Goal: Task Accomplishment & Management: Use online tool/utility

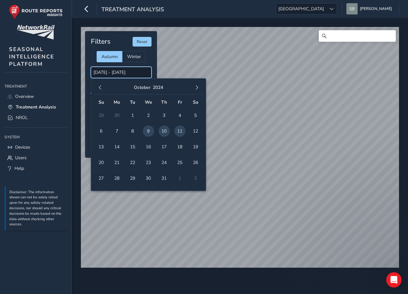
click at [105, 73] on input "[DATE] - [DATE]" at bounding box center [121, 72] width 61 height 11
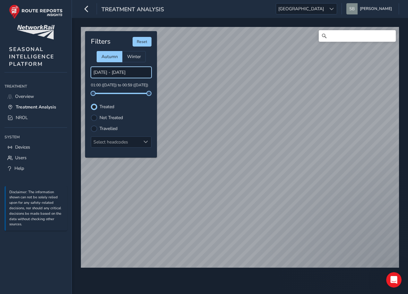
drag, startPoint x: 120, startPoint y: 68, endPoint x: 123, endPoint y: 69, distance: 3.3
click at [121, 69] on input "[DATE] - [DATE]" at bounding box center [121, 72] width 61 height 11
click at [114, 74] on input "[DATE] - [DATE]" at bounding box center [121, 72] width 61 height 11
click at [134, 73] on input "[DATE] - [DATE]" at bounding box center [121, 72] width 61 height 11
click at [156, 73] on div "© Mapbox © OpenStreetMap Improve this map Filters Reset Autumn Winter [DATE] - …" at bounding box center [240, 145] width 323 height 240
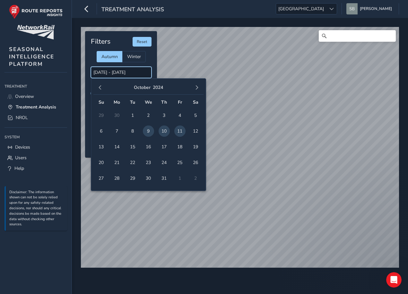
click at [147, 73] on input "[DATE] - [DATE]" at bounding box center [121, 72] width 61 height 11
click at [148, 147] on span "16" at bounding box center [148, 146] width 11 height 11
click at [198, 87] on span "button" at bounding box center [197, 87] width 4 height 4
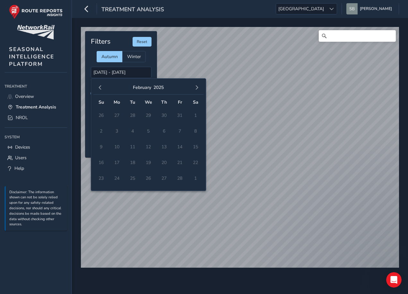
click at [198, 87] on span "button" at bounding box center [197, 87] width 4 height 4
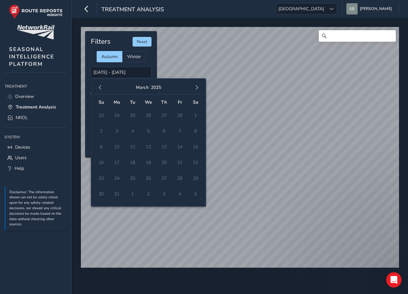
click at [198, 87] on span "button" at bounding box center [197, 87] width 4 height 4
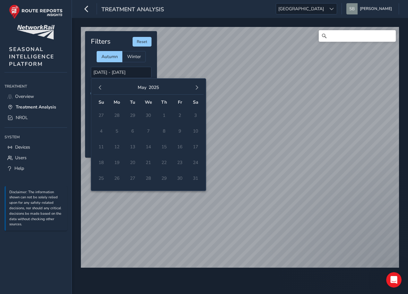
click at [198, 87] on span "button" at bounding box center [197, 87] width 4 height 4
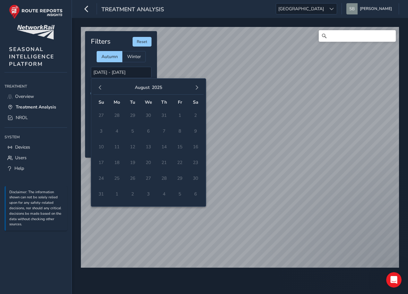
click at [198, 87] on span "button" at bounding box center [197, 87] width 4 height 4
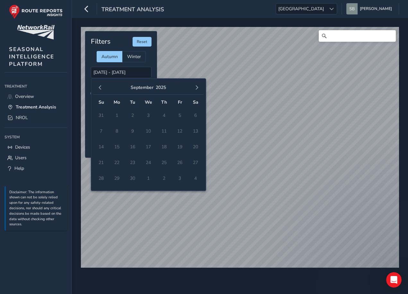
click at [198, 87] on span "button" at bounding box center [197, 87] width 4 height 4
click at [149, 146] on td "15" at bounding box center [149, 147] width 16 height 16
click at [149, 145] on td "15" at bounding box center [149, 147] width 16 height 16
click at [141, 76] on input "[DATE] - [DATE]" at bounding box center [121, 72] width 61 height 11
click at [148, 147] on span "15" at bounding box center [148, 146] width 11 height 11
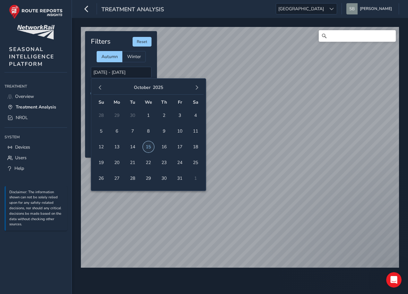
type input "[DATE] - [DATE]"
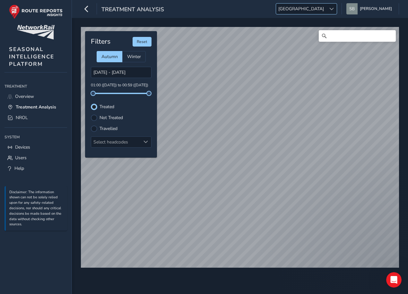
click at [334, 8] on span at bounding box center [332, 9] width 4 height 4
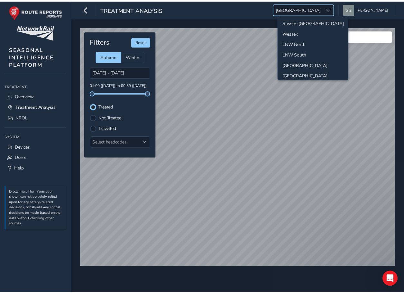
scroll to position [23, 0]
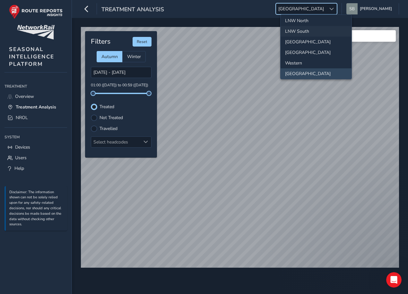
click at [297, 31] on li "LNW South" at bounding box center [316, 31] width 71 height 11
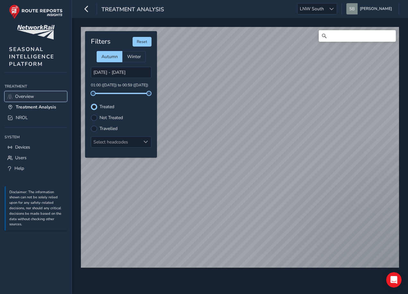
click at [19, 97] on span "Overview" at bounding box center [24, 97] width 19 height 6
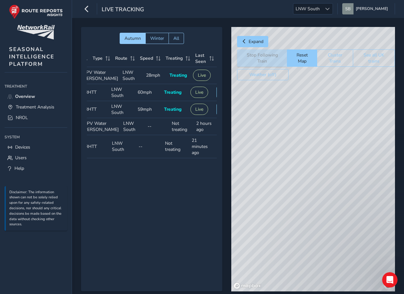
scroll to position [0, 55]
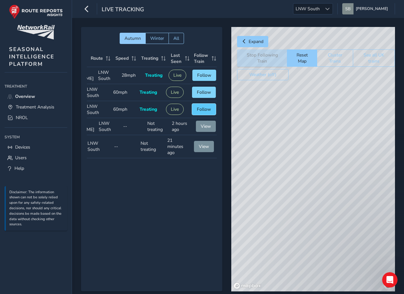
click at [202, 112] on span "Follow" at bounding box center [204, 109] width 14 height 6
drag, startPoint x: 337, startPoint y: 85, endPoint x: 340, endPoint y: 157, distance: 72.1
click at [340, 155] on div "© Mapbox © OpenStreetMap Improve this map © Maxar" at bounding box center [313, 159] width 164 height 265
drag, startPoint x: 345, startPoint y: 160, endPoint x: 324, endPoint y: 205, distance: 49.4
click at [318, 239] on div "© Mapbox © OpenStreetMap Improve this map © Maxar" at bounding box center [313, 159] width 164 height 265
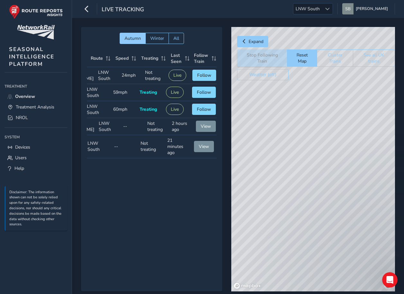
drag, startPoint x: 338, startPoint y: 139, endPoint x: 326, endPoint y: 255, distance: 117.3
click at [324, 264] on div "© Mapbox © OpenStreetMap Improve this map © Maxar" at bounding box center [313, 159] width 164 height 265
drag, startPoint x: 335, startPoint y: 141, endPoint x: 306, endPoint y: 256, distance: 118.7
click at [326, 290] on div "© Mapbox © OpenStreetMap Improve this map © Maxar" at bounding box center [313, 159] width 164 height 265
drag, startPoint x: 291, startPoint y: 169, endPoint x: 355, endPoint y: 203, distance: 72.3
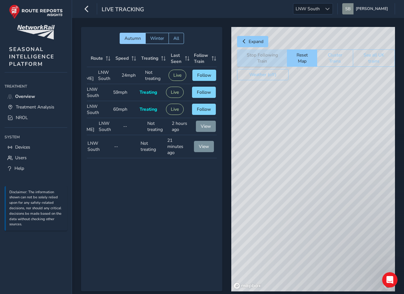
click at [355, 203] on div "© Mapbox © OpenStreetMap Improve this map © Maxar" at bounding box center [313, 159] width 164 height 265
drag, startPoint x: 374, startPoint y: 120, endPoint x: 339, endPoint y: 227, distance: 113.0
click at [340, 258] on div "© Mapbox © OpenStreetMap Improve this map © Maxar" at bounding box center [313, 159] width 164 height 265
drag, startPoint x: 350, startPoint y: 152, endPoint x: 326, endPoint y: 218, distance: 69.5
click at [327, 292] on div "Autumn Winter All Headcode Type Route Speed Treating Last Seen Follow Train Hea…" at bounding box center [238, 164] width 314 height 274
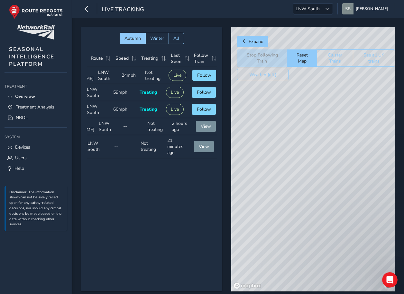
drag, startPoint x: 332, startPoint y: 199, endPoint x: 326, endPoint y: 180, distance: 19.4
click at [324, 271] on div "© Mapbox © OpenStreetMap Improve this map © Maxar" at bounding box center [313, 159] width 164 height 265
drag, startPoint x: 343, startPoint y: 126, endPoint x: 339, endPoint y: 213, distance: 86.8
click at [336, 288] on div "© Mapbox © OpenStreetMap Improve this map © Maxar" at bounding box center [313, 159] width 164 height 265
drag, startPoint x: 346, startPoint y: 284, endPoint x: 344, endPoint y: 270, distance: 13.7
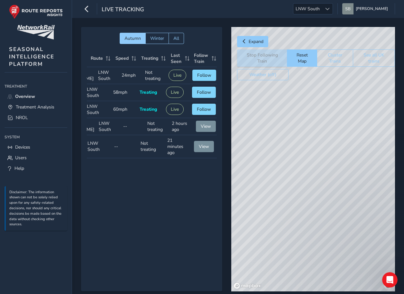
click at [343, 294] on div "Autumn Winter All Headcode Type Route Speed Treating Last Seen Follow Train Hea…" at bounding box center [238, 164] width 314 height 274
drag, startPoint x: 329, startPoint y: 149, endPoint x: 346, endPoint y: 307, distance: 159.1
click at [346, 294] on html "Live Tracking LNW [GEOGRAPHIC_DATA] South [PERSON_NAME] Colour Scheme: Dark Dim…" at bounding box center [202, 147] width 404 height 294
drag, startPoint x: 345, startPoint y: 227, endPoint x: 346, endPoint y: 303, distance: 75.5
click at [346, 294] on html "Live Tracking LNW [GEOGRAPHIC_DATA] South [PERSON_NAME] Colour Scheme: Dark Dim…" at bounding box center [202, 147] width 404 height 294
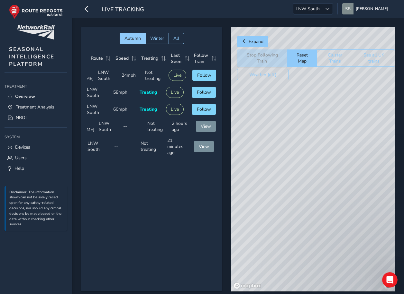
drag, startPoint x: 317, startPoint y: 151, endPoint x: 330, endPoint y: 227, distance: 77.0
click at [348, 260] on div "© Mapbox © OpenStreetMap Improve this map © Maxar" at bounding box center [313, 159] width 164 height 265
drag, startPoint x: 344, startPoint y: 218, endPoint x: 350, endPoint y: 277, distance: 59.1
click at [362, 294] on html "Live Tracking LNW [GEOGRAPHIC_DATA] South [PERSON_NAME] Colour Scheme: Dark Dim…" at bounding box center [202, 147] width 404 height 294
drag, startPoint x: 336, startPoint y: 170, endPoint x: 345, endPoint y: 282, distance: 112.9
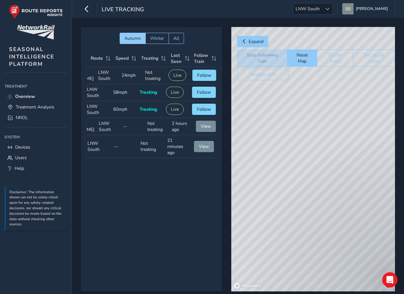
click at [358, 294] on html "Live Tracking LNW [GEOGRAPHIC_DATA] South [PERSON_NAME] Colour Scheme: Dark Dim…" at bounding box center [202, 147] width 404 height 294
drag, startPoint x: 320, startPoint y: 149, endPoint x: 368, endPoint y: 305, distance: 163.4
click at [368, 294] on html "Live Tracking LNW [GEOGRAPHIC_DATA] South [PERSON_NAME] Colour Scheme: Dark Dim…" at bounding box center [202, 147] width 404 height 294
drag, startPoint x: 333, startPoint y: 180, endPoint x: 339, endPoint y: 231, distance: 51.5
click at [351, 257] on div "© Mapbox © OpenStreetMap Improve this map © Maxar" at bounding box center [313, 159] width 164 height 265
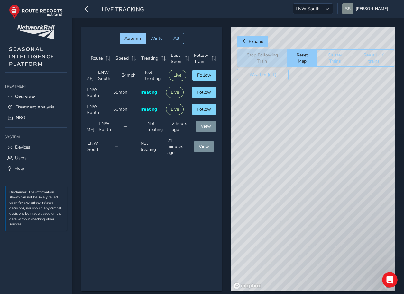
drag, startPoint x: 339, startPoint y: 106, endPoint x: 298, endPoint y: 298, distance: 197.0
click at [298, 294] on html "Live Tracking LNW [GEOGRAPHIC_DATA] South [PERSON_NAME] Colour Scheme: Dark Dim…" at bounding box center [202, 147] width 404 height 294
drag, startPoint x: 313, startPoint y: 173, endPoint x: 354, endPoint y: 298, distance: 132.0
click at [354, 294] on html "Live Tracking LNW [GEOGRAPHIC_DATA] South [PERSON_NAME] Colour Scheme: Dark Dim…" at bounding box center [202, 147] width 404 height 294
drag, startPoint x: 347, startPoint y: 93, endPoint x: 333, endPoint y: 224, distance: 132.2
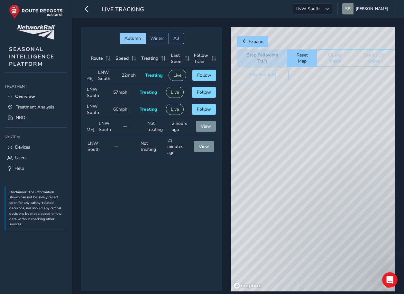
click at [327, 294] on html "Live Tracking LNW [GEOGRAPHIC_DATA] South [PERSON_NAME] Colour Scheme: Dark Dim…" at bounding box center [202, 147] width 404 height 294
drag, startPoint x: 360, startPoint y: 125, endPoint x: 349, endPoint y: 290, distance: 164.9
click at [347, 294] on html "Live Tracking LNW [GEOGRAPHIC_DATA] South [PERSON_NAME] Colour Scheme: Dark Dim…" at bounding box center [202, 147] width 404 height 294
drag, startPoint x: 359, startPoint y: 112, endPoint x: 343, endPoint y: 288, distance: 177.2
click at [345, 294] on html "Live Tracking LNW [GEOGRAPHIC_DATA] South [PERSON_NAME] Colour Scheme: Dark Dim…" at bounding box center [202, 147] width 404 height 294
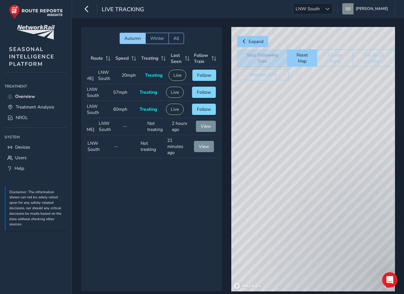
drag, startPoint x: 362, startPoint y: 130, endPoint x: 326, endPoint y: 270, distance: 144.8
click at [323, 283] on div "© Mapbox © OpenStreetMap Improve this map © Maxar" at bounding box center [313, 159] width 164 height 265
drag, startPoint x: 355, startPoint y: 176, endPoint x: 331, endPoint y: 247, distance: 74.3
click at [323, 291] on div "© Mapbox © OpenStreetMap Improve this map © Maxar" at bounding box center [313, 159] width 164 height 265
drag, startPoint x: 355, startPoint y: 176, endPoint x: 312, endPoint y: 251, distance: 86.8
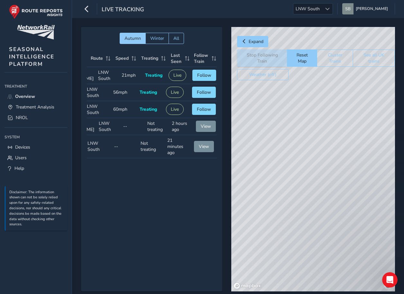
click at [298, 294] on html "Live Tracking LNW [GEOGRAPHIC_DATA] South [PERSON_NAME] Colour Scheme: Dark Dim…" at bounding box center [202, 147] width 404 height 294
drag, startPoint x: 361, startPoint y: 127, endPoint x: 292, endPoint y: 271, distance: 159.5
click at [289, 282] on div "© Mapbox © OpenStreetMap Improve this map © Maxar" at bounding box center [313, 159] width 164 height 265
drag, startPoint x: 321, startPoint y: 224, endPoint x: 291, endPoint y: 241, distance: 34.1
click at [269, 280] on div "© Mapbox © OpenStreetMap Improve this map © Maxar" at bounding box center [313, 159] width 164 height 265
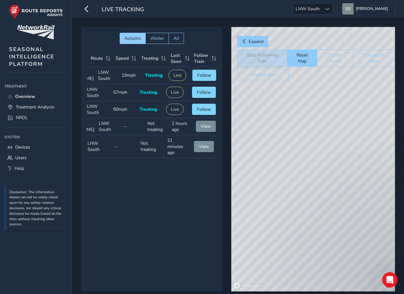
drag, startPoint x: 367, startPoint y: 135, endPoint x: 227, endPoint y: 159, distance: 141.6
click at [227, 159] on div "Autumn Winter All Headcode Type Route Speed Treating Last Seen Follow Train Hea…" at bounding box center [238, 164] width 314 height 274
drag, startPoint x: 396, startPoint y: 126, endPoint x: 383, endPoint y: 129, distance: 13.5
click at [383, 129] on div "Autumn Winter All Headcode Type Route Speed Treating Last Seen Follow Train Hea…" at bounding box center [238, 164] width 332 height 292
drag, startPoint x: 328, startPoint y: 124, endPoint x: 313, endPoint y: 159, distance: 37.6
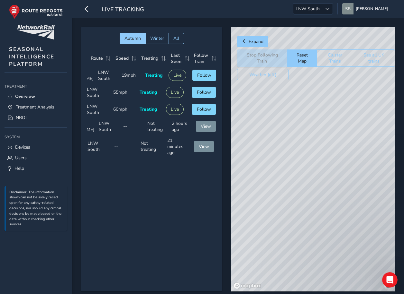
click at [313, 159] on div "Expand Stop Following Train Reset Map Cluster Trains See all UK trains Weather …" at bounding box center [313, 159] width 164 height 265
drag
click at [224, 294] on html "Live Tracking LNW [GEOGRAPHIC_DATA] South [PERSON_NAME] Colour Scheme: Dark Dim…" at bounding box center [202, 147] width 404 height 294
click at [237, 294] on html "Live Tracking LNW [GEOGRAPHIC_DATA] South [PERSON_NAME] Colour Scheme: Dark Dim…" at bounding box center [202, 147] width 404 height 294
click at [222, 294] on html "Live Tracking LNW [GEOGRAPHIC_DATA] South [PERSON_NAME] Colour Scheme: Dark Dim…" at bounding box center [202, 147] width 404 height 294
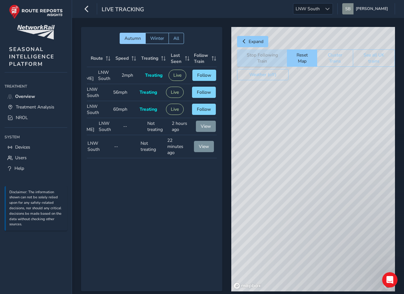
click at [347, 181] on div "© Mapbox © OpenStreetMap Improve this map © Maxar" at bounding box center [313, 159] width 164 height 265
click at [380, 142] on div "© Mapbox © OpenStreetMap Improve this map © Maxar" at bounding box center [313, 159] width 164 height 265
click at [258, 254] on div "© Mapbox © OpenStreetMap Improve this map © Maxar" at bounding box center [313, 159] width 164 height 265
click at [308, 227] on div "© Mapbox © OpenStreetMap Improve this map © Maxar" at bounding box center [313, 159] width 164 height 265
click at [361, 283] on div "Expand Stop Following Train Reset Map Cluster Trains See all UK trains Weather …" at bounding box center [313, 159] width 164 height 265
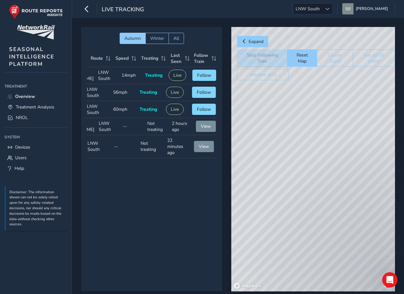
click at [363, 294] on html "Live Tracking LNW [GEOGRAPHIC_DATA] South [PERSON_NAME] Colour Scheme: Dark Dim…" at bounding box center [202, 147] width 404 height 294
click at [404, 294] on html "Live Tracking LNW [GEOGRAPHIC_DATA] South [PERSON_NAME] Colour Scheme: Dark Dim…" at bounding box center [202, 147] width 404 height 294
click at [382, 294] on div "Autumn Winter All Headcode Type Route Speed Treating Last Seen Follow Train Hea…" at bounding box center [238, 164] width 314 height 274
click at [348, 133] on div "© Mapbox © OpenStreetMap Improve this map © Maxar" at bounding box center [313, 159] width 164 height 265
click at [210, 115] on button "Follow" at bounding box center [204, 109] width 24 height 11
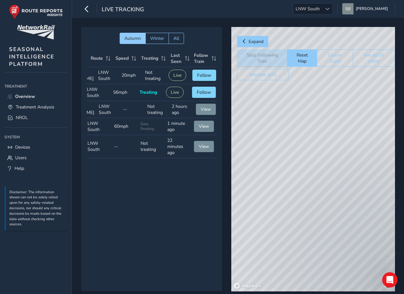
click at [349, 189] on div "© Mapbox © OpenStreetMap Improve this map © Maxar" at bounding box center [313, 159] width 164 height 265
click at [341, 177] on div "© Mapbox © OpenStreetMap Improve this map © Maxar" at bounding box center [313, 159] width 164 height 265
click at [347, 154] on div "© Mapbox © OpenStreetMap Improve this map © Maxar" at bounding box center [313, 159] width 164 height 265
click at [342, 133] on div "© Mapbox © OpenStreetMap Improve this map © Maxar" at bounding box center [313, 159] width 164 height 265
click at [154, 215] on div "Autumn Winter All Headcode Type Route Speed Treating Last Seen Follow Train Hea…" at bounding box center [151, 159] width 141 height 265
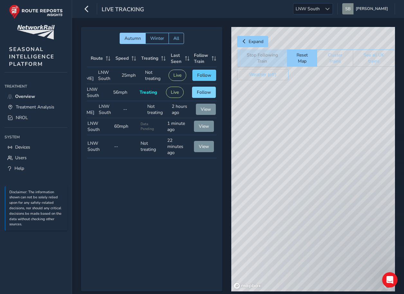
click at [207, 77] on span "Follow" at bounding box center [204, 75] width 14 height 6
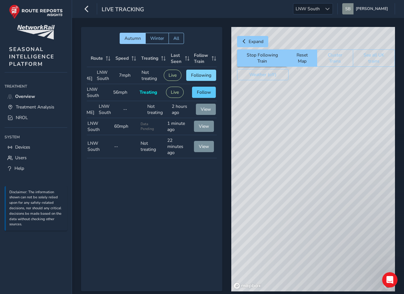
click at [205, 95] on span "Follow" at bounding box center [204, 92] width 14 height 6
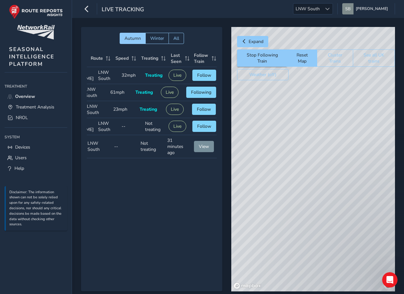
click at [194, 251] on div "Autumn Winter All Headcode Type Route Speed Treating Last Seen Follow Train Hea…" at bounding box center [151, 159] width 141 height 265
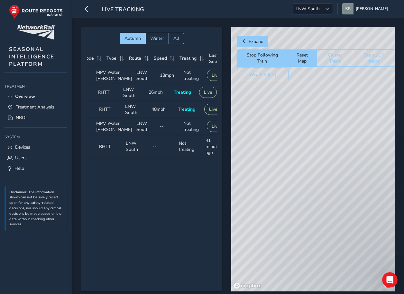
scroll to position [0, 16]
click at [85, 169] on div "Autumn Winter All Headcode Type Route Speed Treating Last Seen Follow Train Hea…" at bounding box center [151, 159] width 141 height 265
click at [85, 170] on div "Autumn Winter All Headcode Type Route Speed Treating Last Seen Follow Train Hea…" at bounding box center [151, 159] width 141 height 265
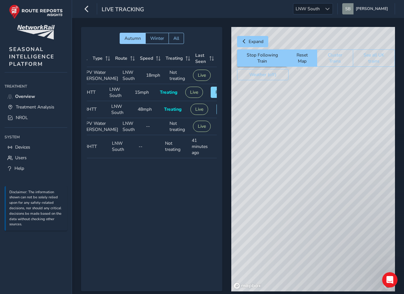
scroll to position [0, 39]
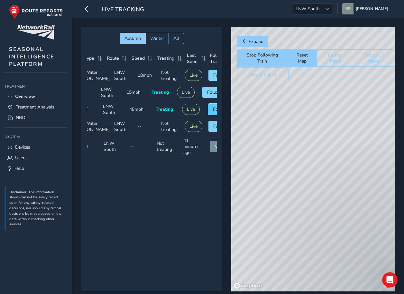
click at [210, 114] on button "Follow" at bounding box center [220, 109] width 24 height 11
drag, startPoint x: 326, startPoint y: 95, endPoint x: 344, endPoint y: 186, distance: 92.3
click at [341, 224] on div "© Mapbox © OpenStreetMap Improve this map © Maxar" at bounding box center [313, 159] width 164 height 265
drag, startPoint x: 342, startPoint y: 64, endPoint x: 350, endPoint y: 101, distance: 37.8
click at [350, 101] on div "Expand Stop Following Train Reset Map Cluster Trains See all UK trains Weather …" at bounding box center [313, 159] width 164 height 265
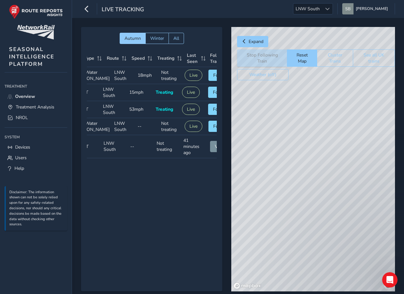
drag, startPoint x: 344, startPoint y: 225, endPoint x: 352, endPoint y: 87, distance: 138.7
click at [351, 87] on div "© Mapbox © OpenStreetMap Improve this map © Maxar" at bounding box center [313, 159] width 164 height 265
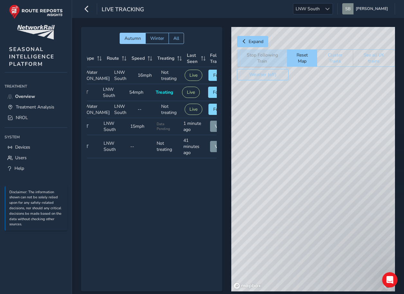
click at [253, 73] on button "Weather (off)" at bounding box center [262, 74] width 51 height 11
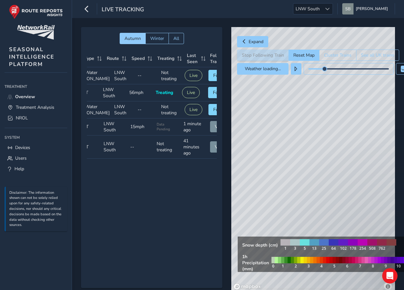
click at [266, 54] on div "Stop Following Train Reset Map Cluster Trains See all UK trains" at bounding box center [365, 54] width 256 height 11
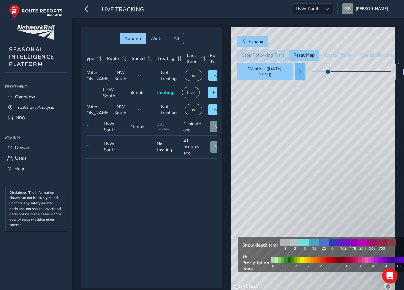
click at [300, 76] on button at bounding box center [300, 71] width 10 height 17
drag, startPoint x: 265, startPoint y: 68, endPoint x: 264, endPoint y: 63, distance: 4.5
click at [264, 63] on button "Weather ([DATE] 02:10)" at bounding box center [265, 71] width 56 height 17
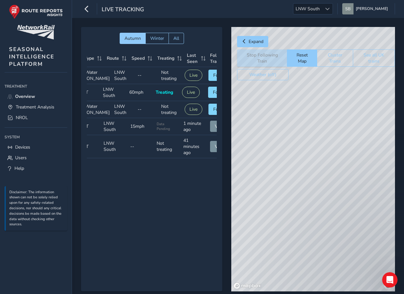
drag, startPoint x: 335, startPoint y: 203, endPoint x: 271, endPoint y: 214, distance: 64.6
click at [271, 214] on div "© Mapbox © OpenStreetMap Improve this map" at bounding box center [313, 159] width 164 height 265
